Goal: Information Seeking & Learning: Learn about a topic

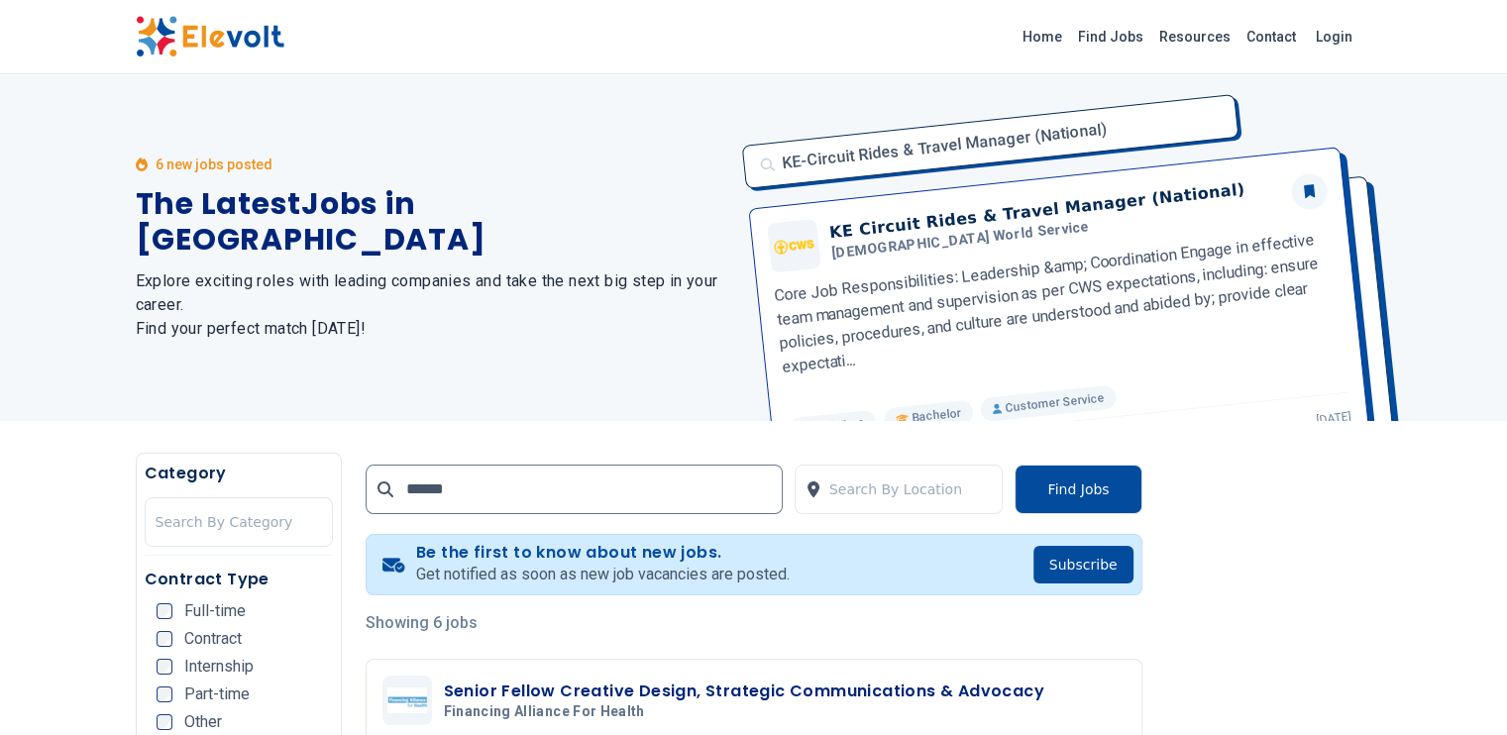
type input "******"
click button "submit" at bounding box center [0, 0] width 0 height 0
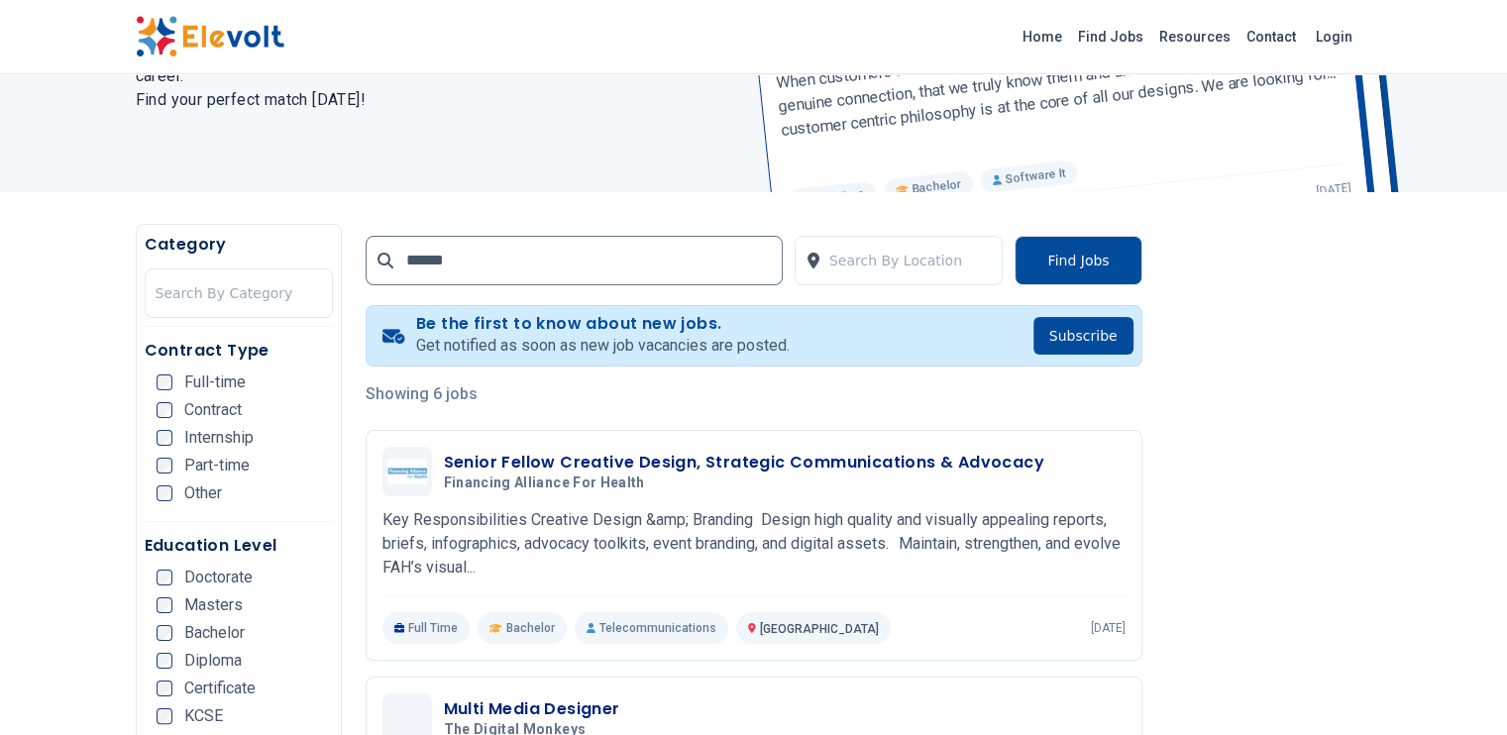
scroll to position [240, 0]
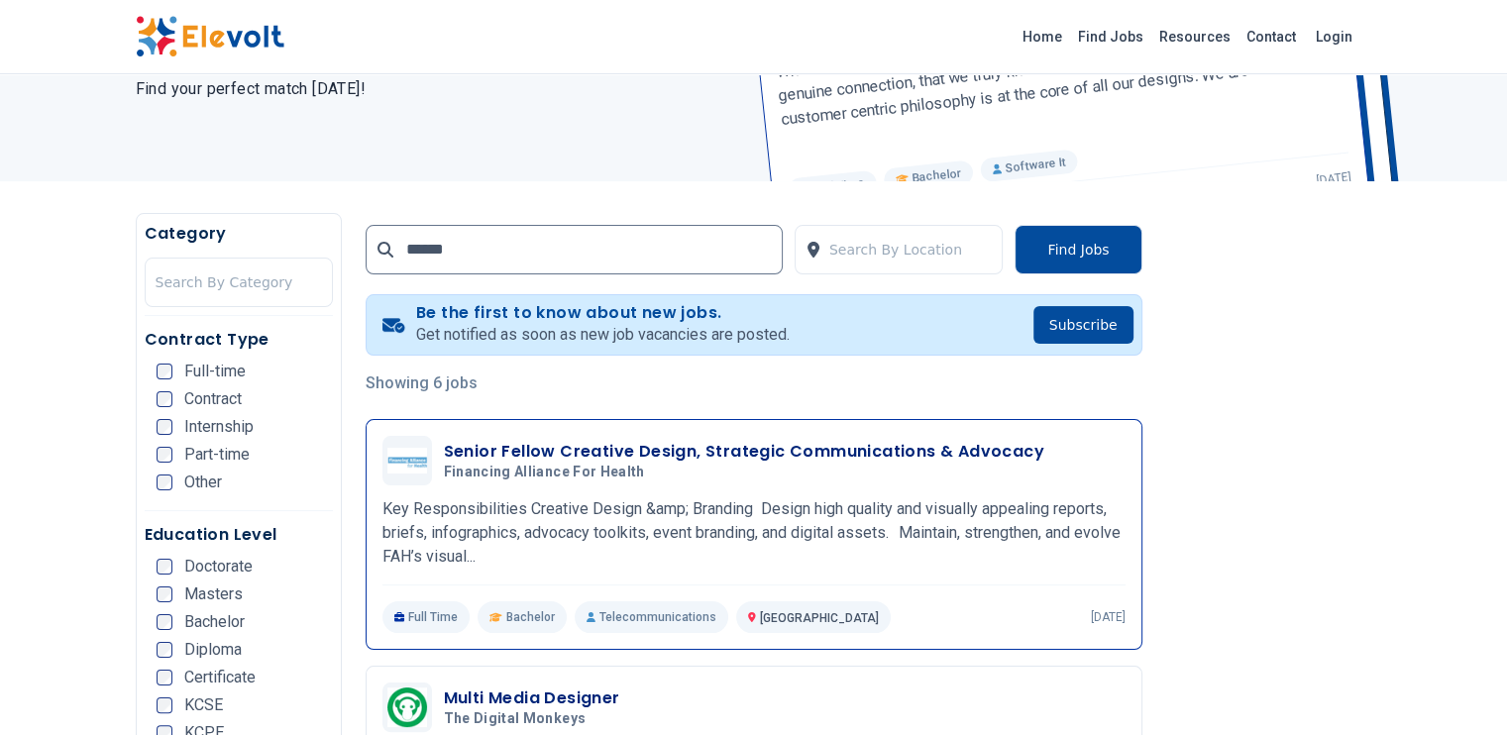
click at [763, 539] on p "Key Responsibilities Creative Design &amp; Branding Design high quality and vis…" at bounding box center [754, 532] width 743 height 71
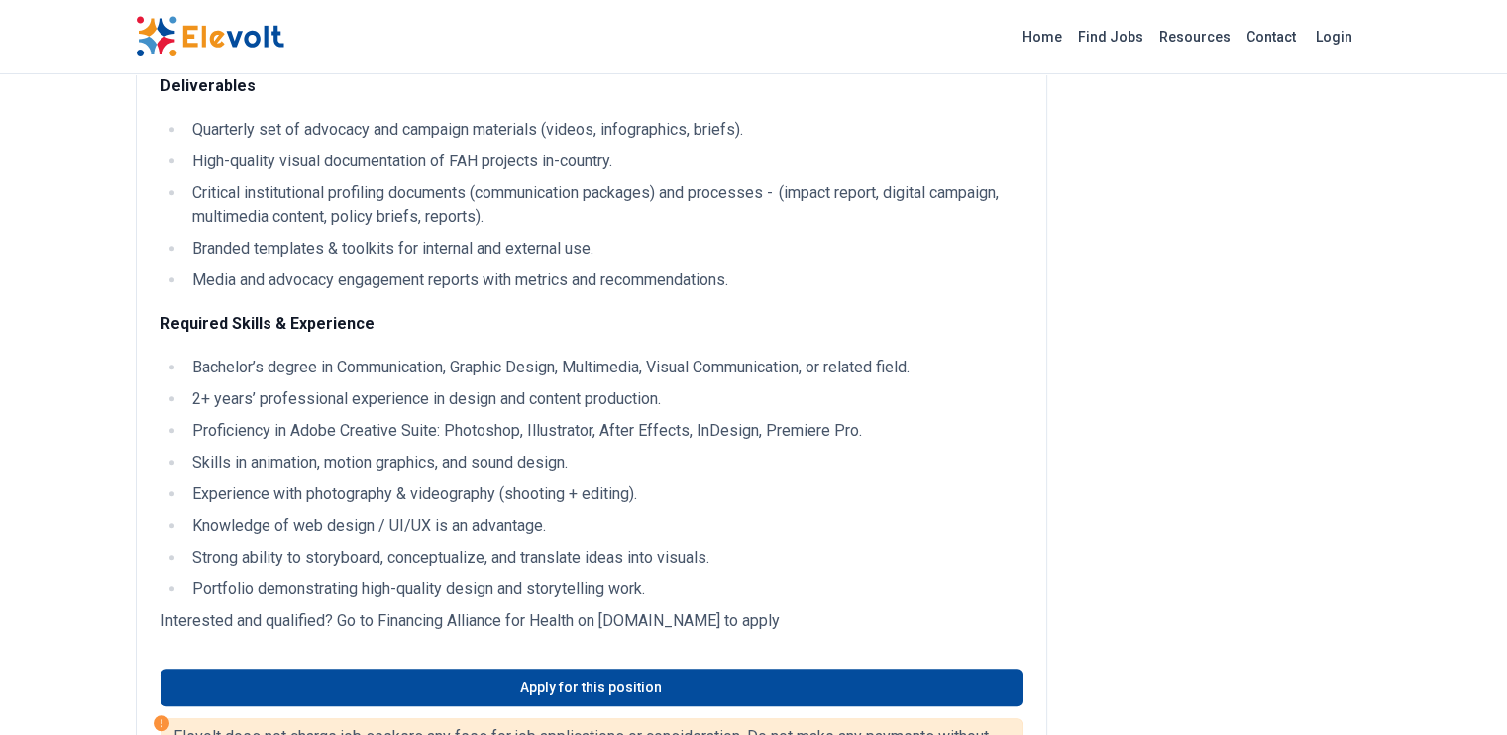
scroll to position [1229, 0]
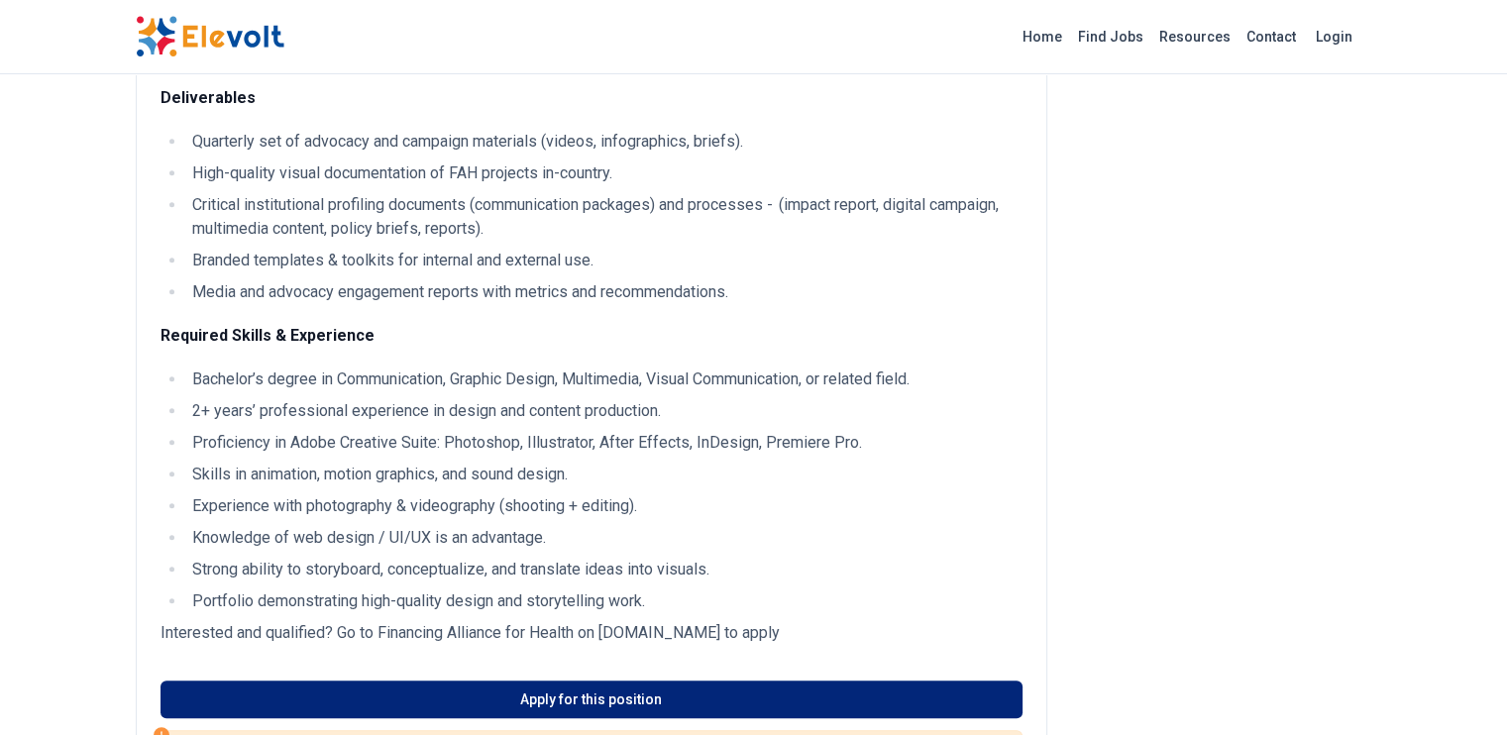
click at [621, 681] on link "Apply for this position" at bounding box center [592, 700] width 862 height 38
